Goal: Transaction & Acquisition: Purchase product/service

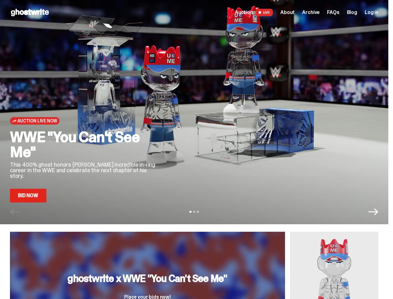
click at [196, 149] on div at bounding box center [273, 123] width 209 height 157
click at [196, 112] on div at bounding box center [273, 123] width 209 height 157
click at [378, 208] on icon "Next" at bounding box center [373, 211] width 10 height 7
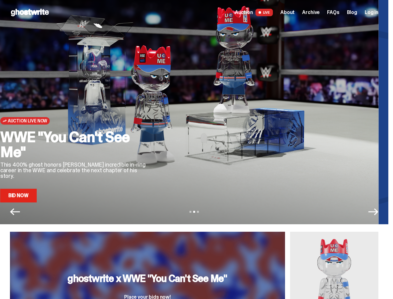
click at [195, 211] on button "View slide 2" at bounding box center [194, 212] width 2 height 2
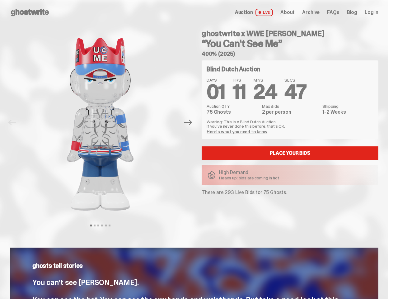
click at [196, 149] on div "ghostwrite x WWE [PERSON_NAME] “You Can't See Me” 400% (2025) Blind Dutch Aucti…" at bounding box center [286, 122] width 184 height 195
click at [104, 122] on img at bounding box center [100, 124] width 159 height 198
click at [191, 122] on icon "Next" at bounding box center [188, 123] width 8 height 6
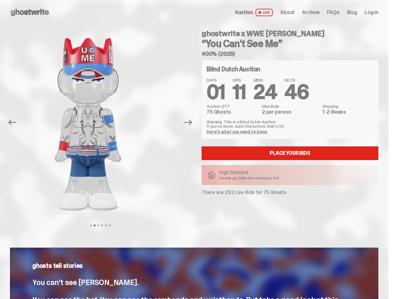
click at [0, 32] on div "ghostwrite x WWE [PERSON_NAME] “You Can't See Me” 400% (2025) Previous Next Vie…" at bounding box center [194, 128] width 388 height 207
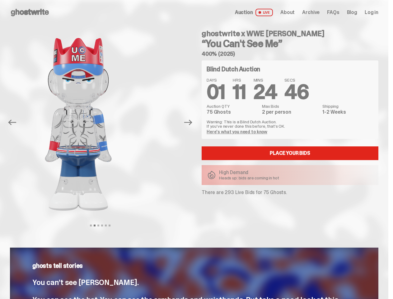
click at [238, 132] on link "Here's what you need to know" at bounding box center [236, 132] width 61 height 6
